Goal: Ask a question

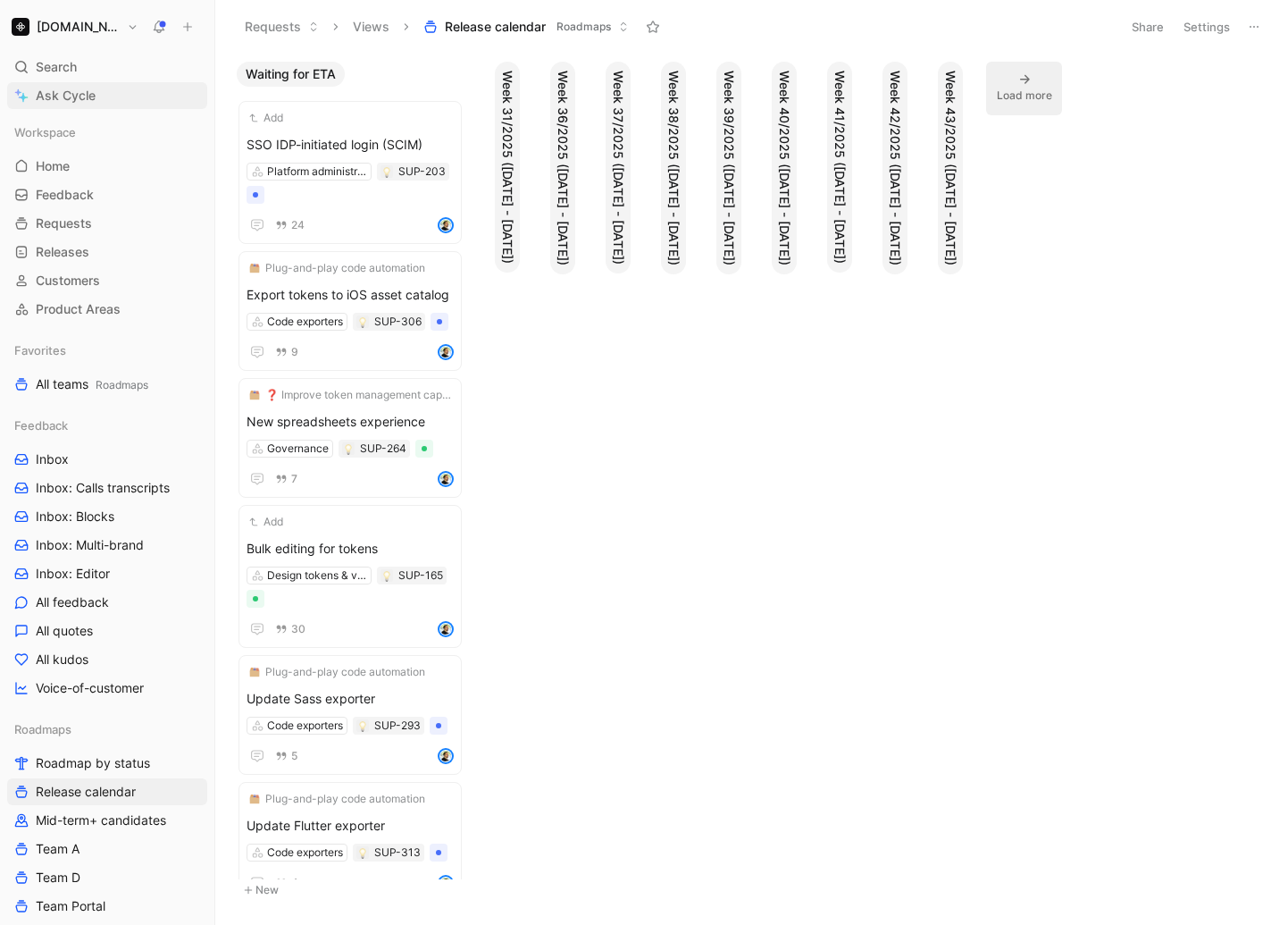
click at [81, 98] on span "Ask Cycle" at bounding box center [65, 96] width 60 height 21
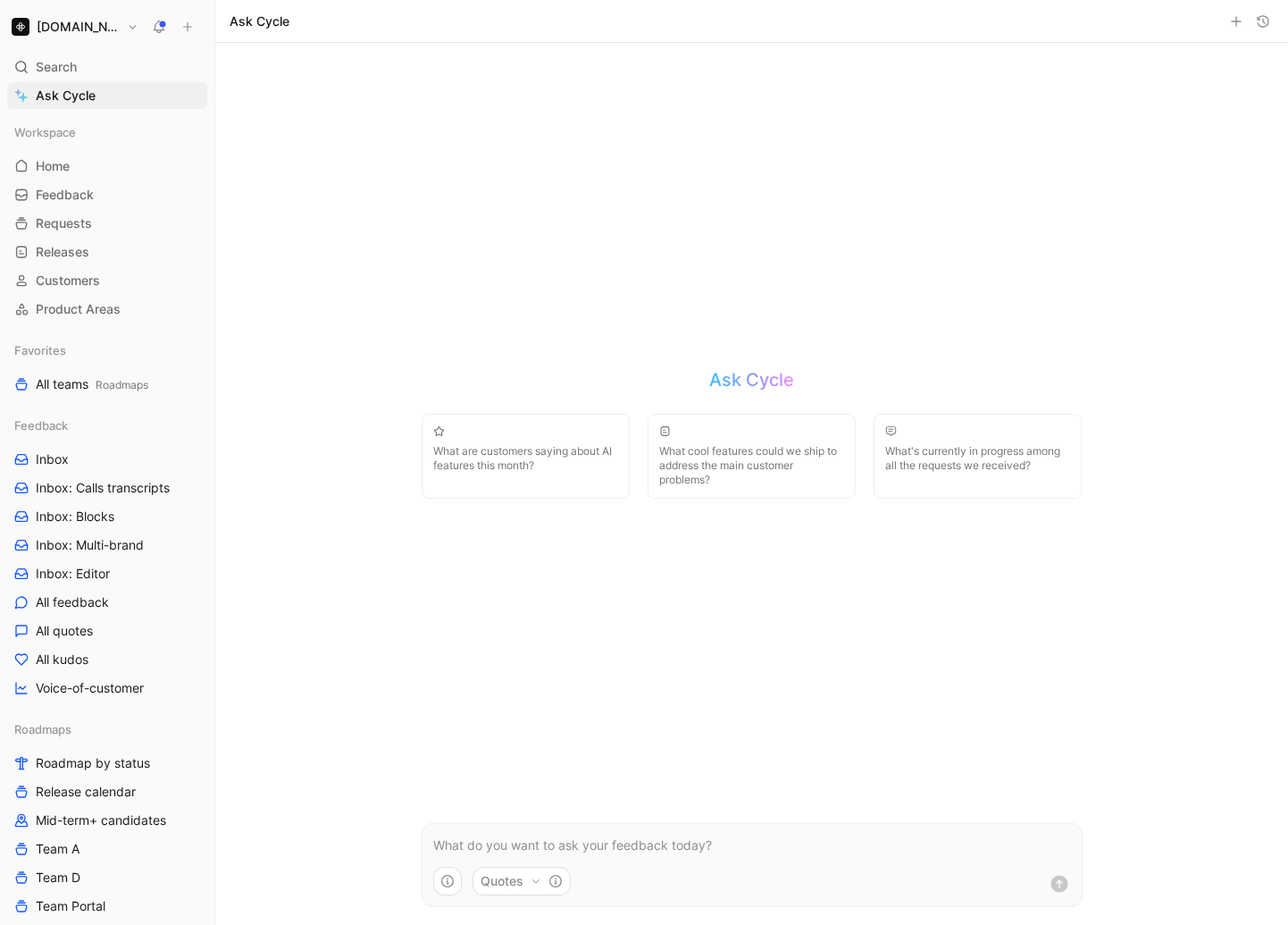
click at [454, 878] on icon "button" at bounding box center [448, 881] width 14 height 14
click at [523, 885] on html "[DOMAIN_NAME] Search ⌘ K Ask Cycle Workspace Home G then H Feedback G then F Re…" at bounding box center [644, 462] width 1288 height 925
click at [533, 885] on icon "button" at bounding box center [536, 881] width 11 height 11
drag, startPoint x: 520, startPoint y: 797, endPoint x: 673, endPoint y: 825, distance: 155.5
click at [670, 823] on div "Quotes Feedback docs Soon Requests Soon" at bounding box center [586, 801] width 228 height 116
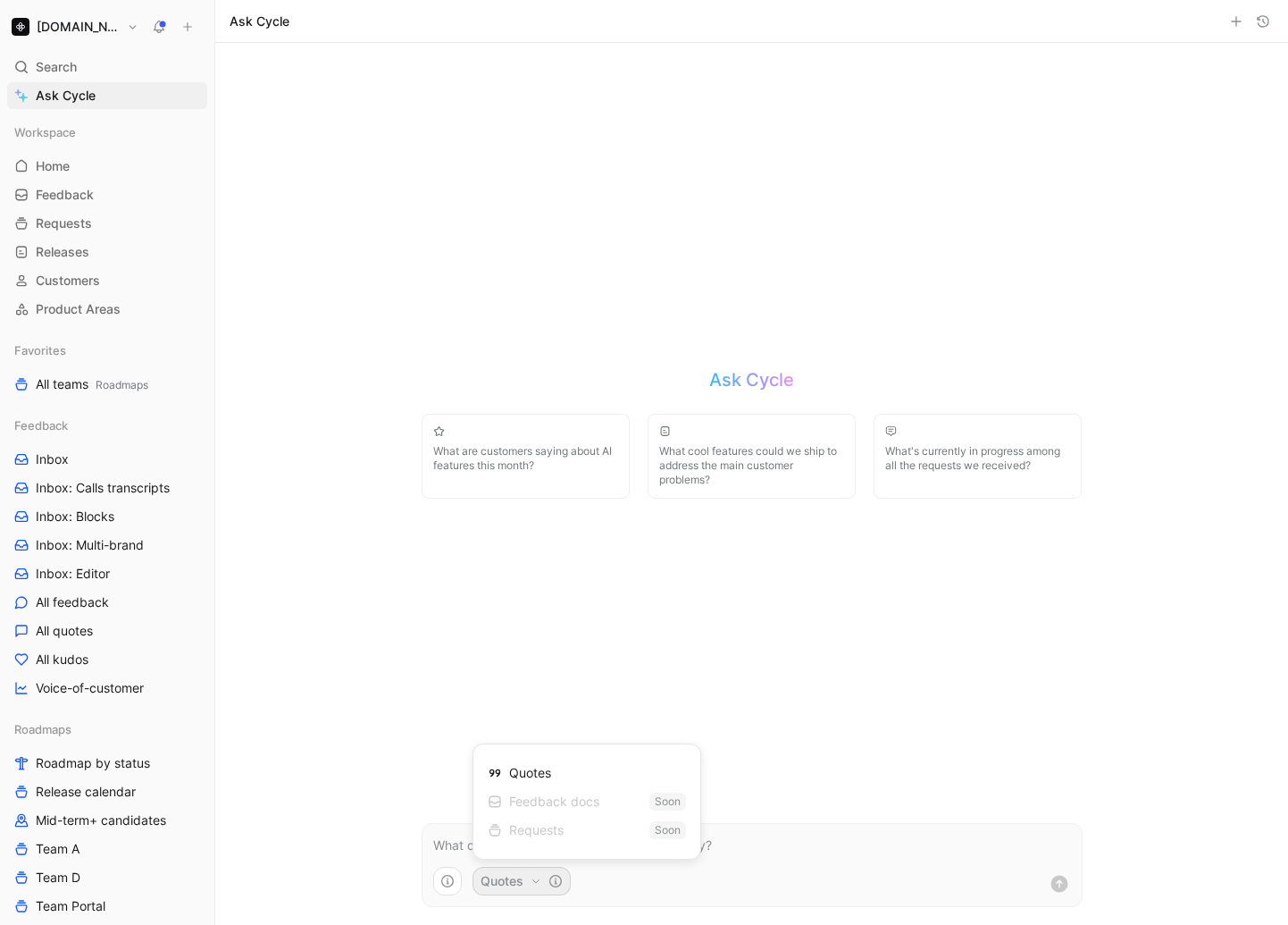
click at [681, 828] on div "Soon" at bounding box center [667, 830] width 37 height 18
drag, startPoint x: 684, startPoint y: 830, endPoint x: 698, endPoint y: 813, distance: 22.0
click at [695, 809] on div "Quotes Feedback docs Soon Requests Soon" at bounding box center [586, 801] width 228 height 116
click at [698, 813] on div "Quotes Feedback docs Soon Requests Soon" at bounding box center [586, 801] width 228 height 116
drag, startPoint x: 510, startPoint y: 764, endPoint x: 699, endPoint y: 861, distance: 212.4
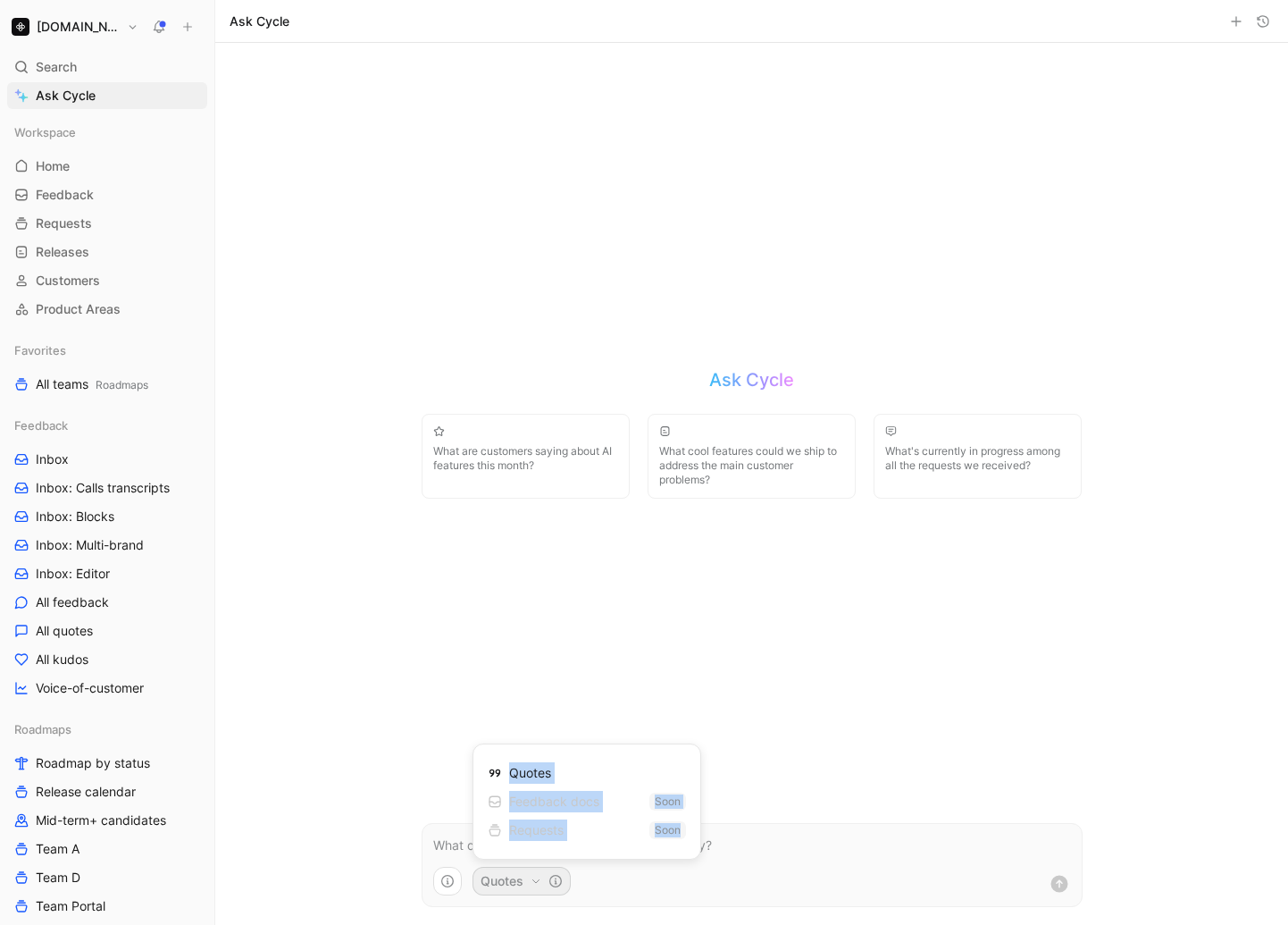
click at [695, 860] on html "[DOMAIN_NAME] Search ⌘ K Ask Cycle Workspace Home G then H Feedback G then F Re…" at bounding box center [644, 462] width 1288 height 925
click at [677, 823] on div "Soon" at bounding box center [667, 830] width 37 height 18
drag, startPoint x: 677, startPoint y: 827, endPoint x: 516, endPoint y: 719, distance: 193.9
click at [516, 720] on html "[DOMAIN_NAME] Search ⌘ K Ask Cycle Workspace Home G then H Feedback G then F Re…" at bounding box center [644, 462] width 1288 height 925
click at [534, 787] on div "Feedback docs Soon" at bounding box center [587, 801] width 199 height 29
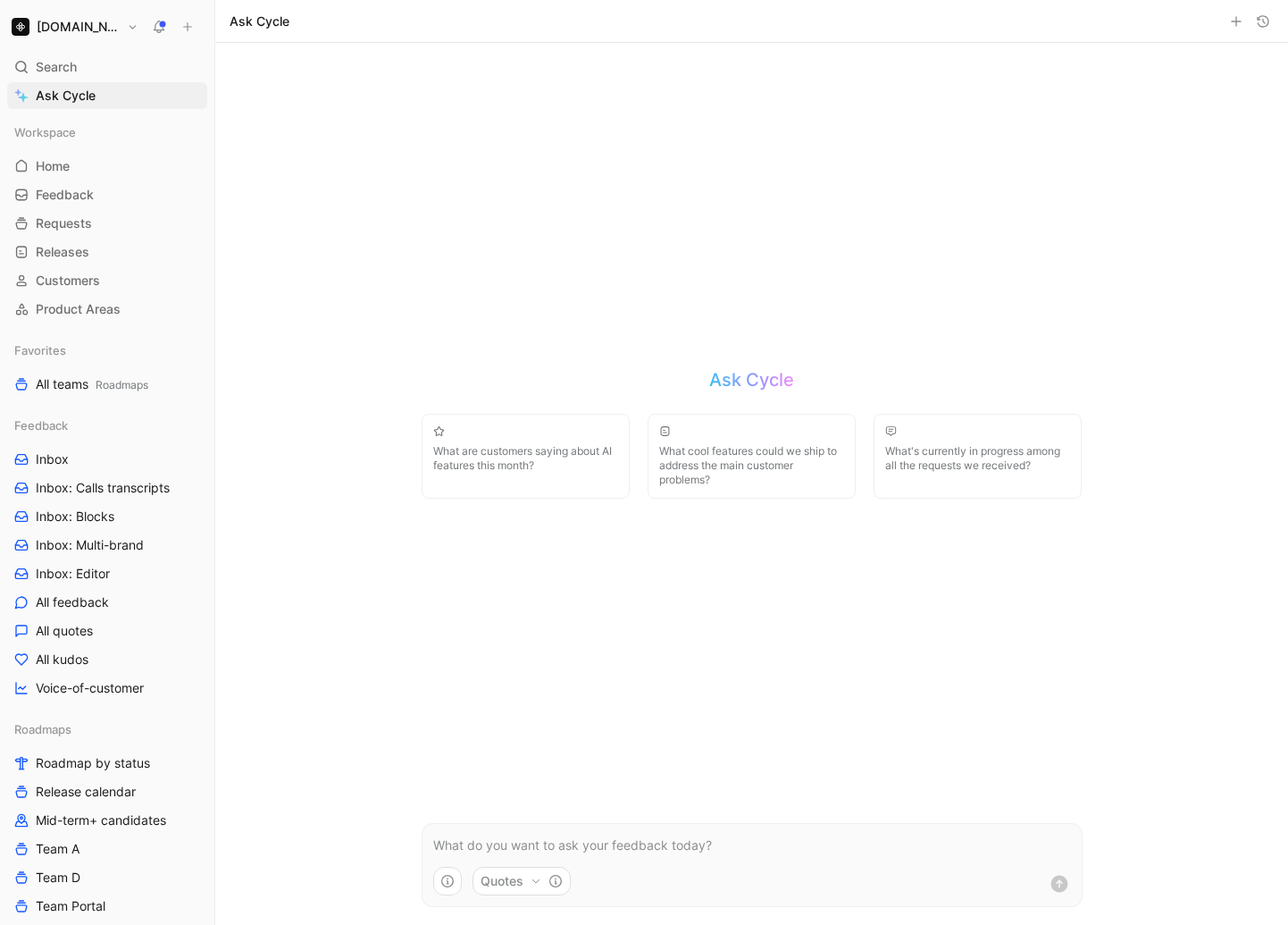
click at [233, 312] on html "[DOMAIN_NAME] Search ⌘ K Ask Cycle Workspace Home G then H Feedback G then F Re…" at bounding box center [644, 462] width 1288 height 925
